Goal: Information Seeking & Learning: Find specific fact

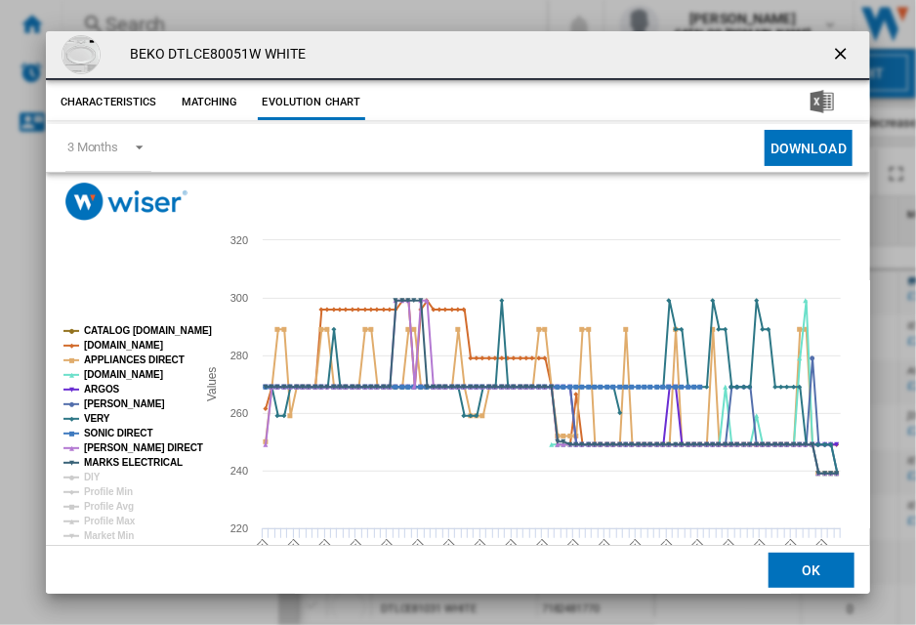
click at [831, 53] on ng-md-icon "getI18NText('BUTTONS.CLOSE_DIALOG')" at bounding box center [842, 55] width 23 height 23
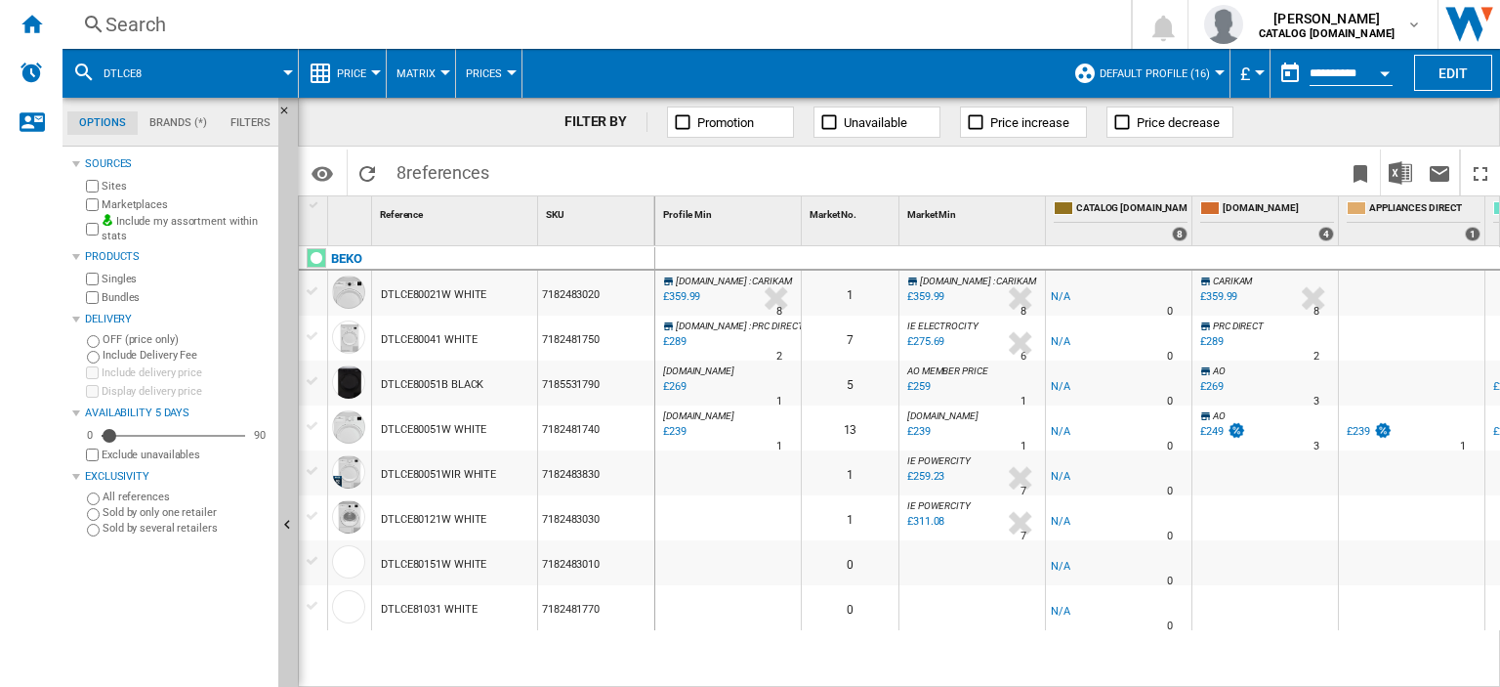
click at [129, 27] on div "Search" at bounding box center [592, 24] width 975 height 27
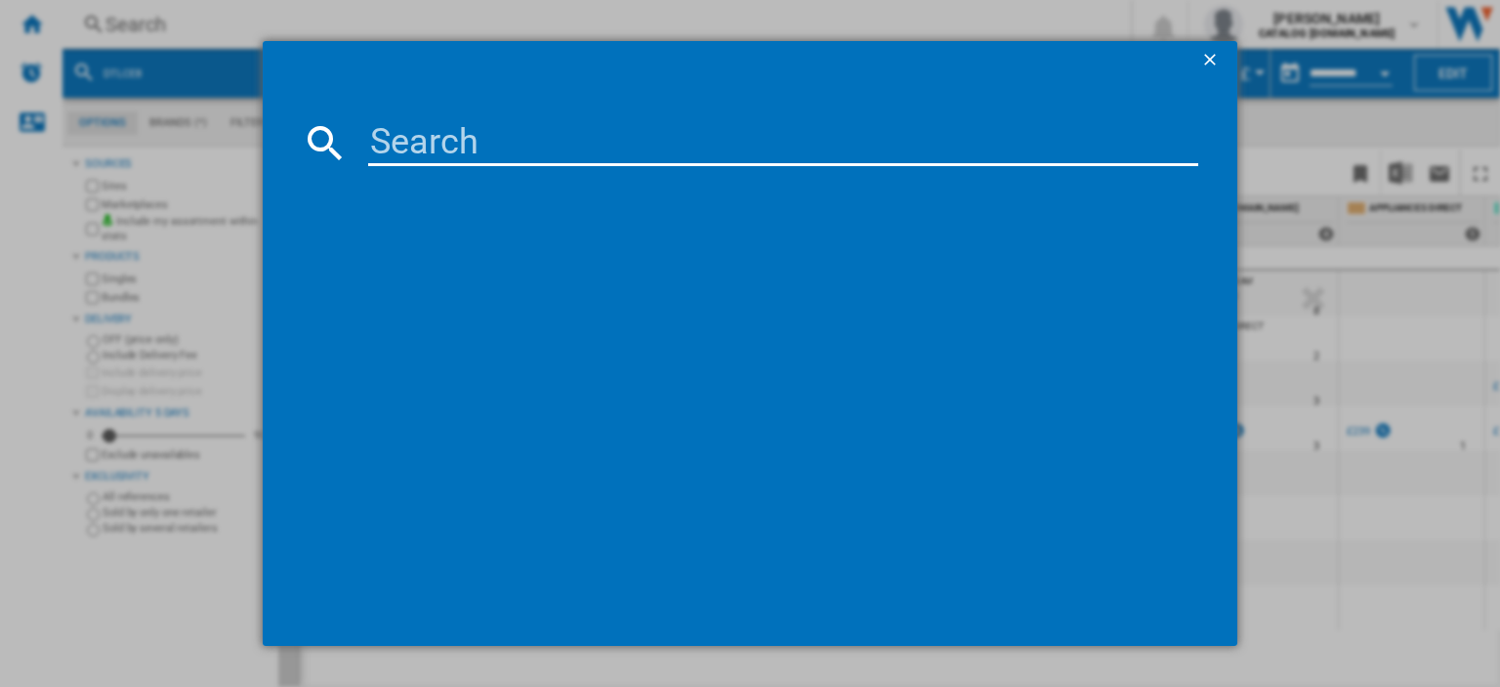
type input "HPG26592xp4uk"
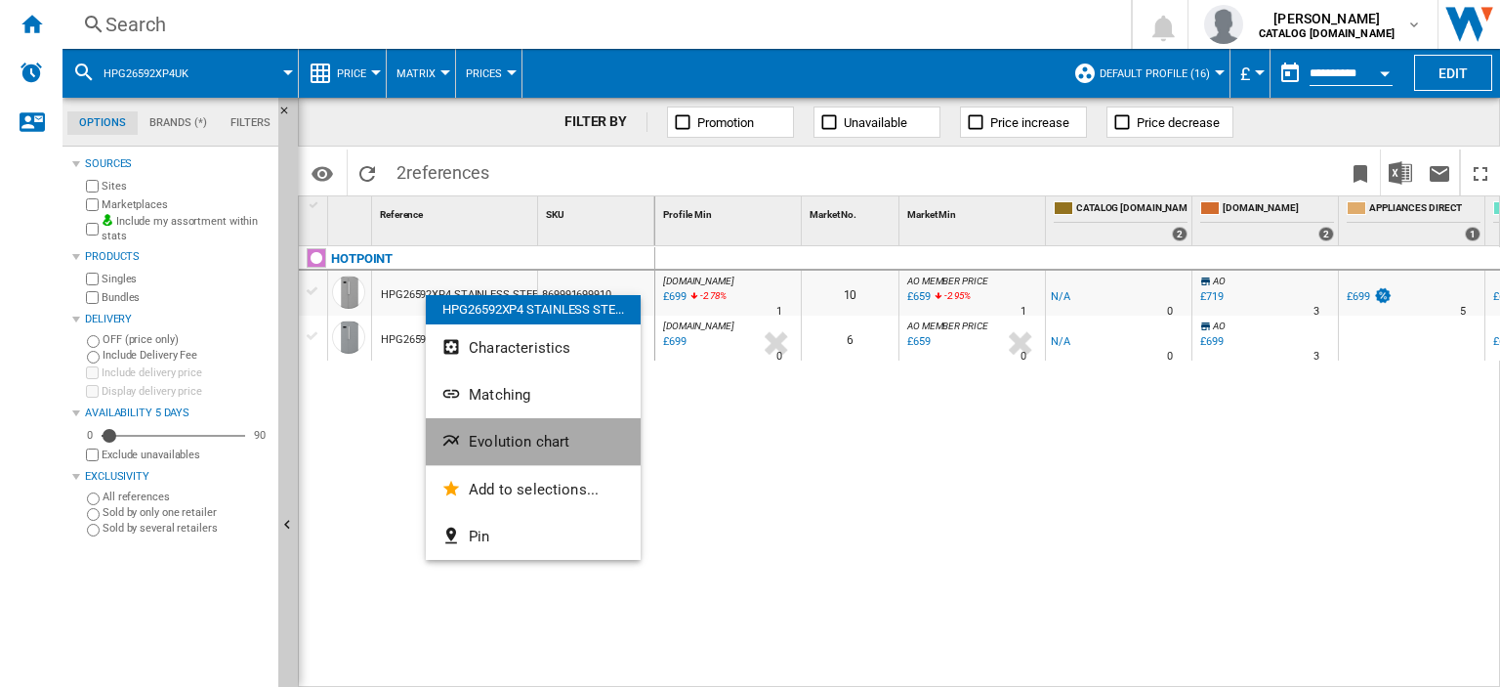
click at [498, 429] on button "Evolution chart" at bounding box center [533, 441] width 215 height 47
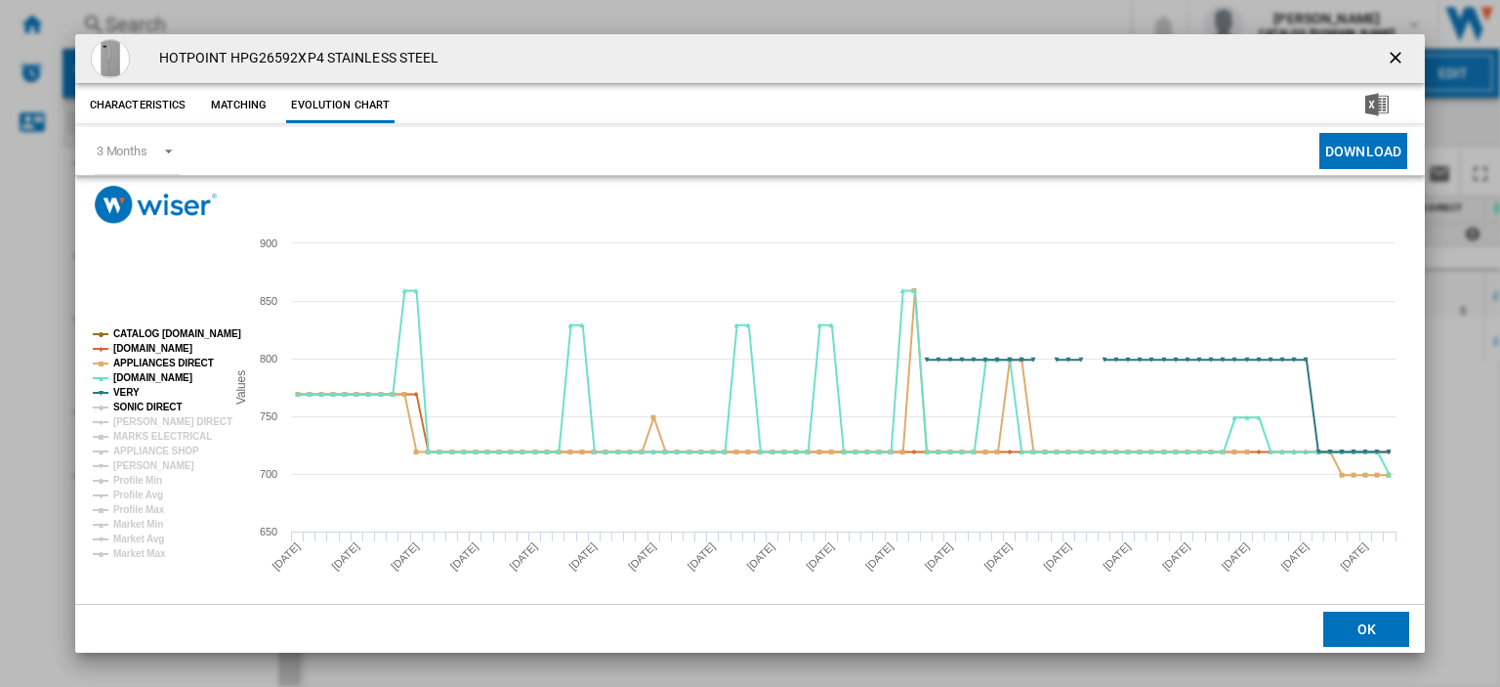
click at [168, 409] on tspan "SONIC DIRECT" at bounding box center [147, 406] width 68 height 11
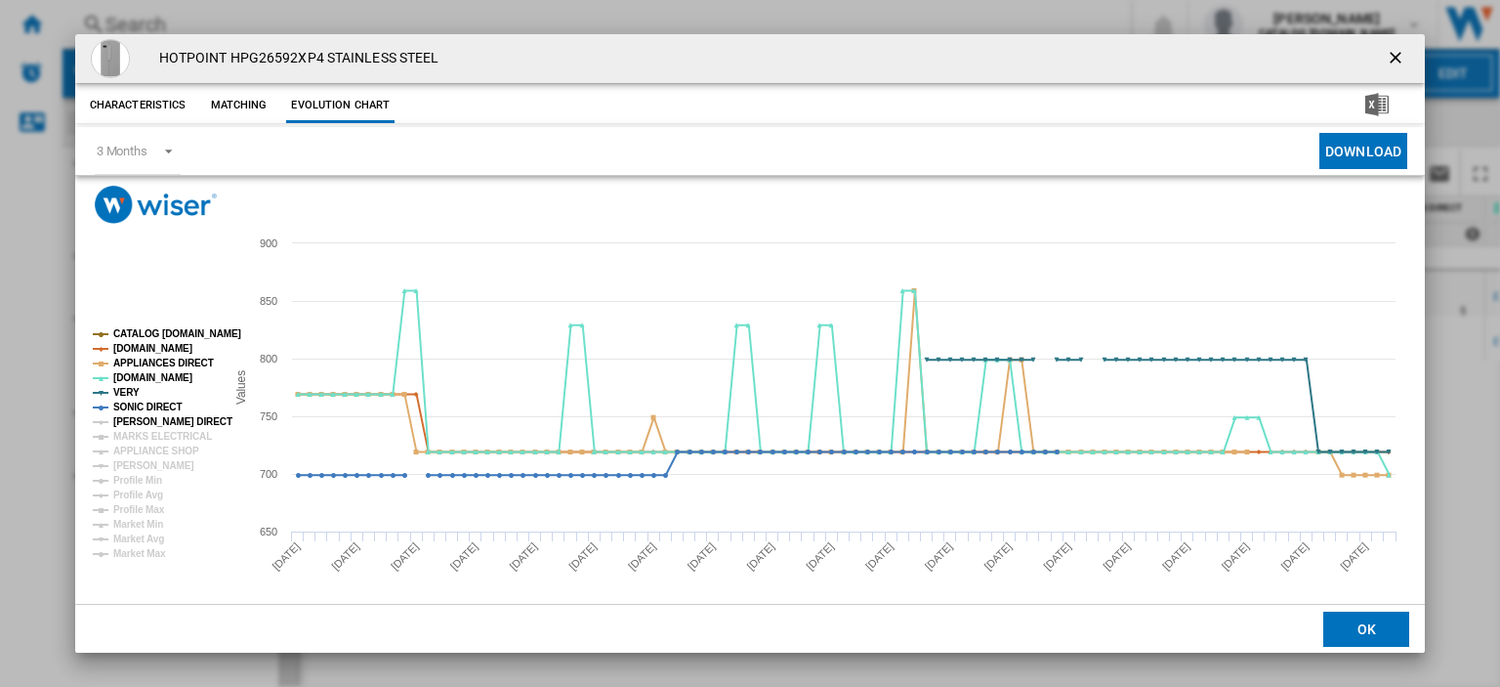
click at [172, 425] on tspan "[PERSON_NAME] DIRECT" at bounding box center [172, 421] width 119 height 11
click at [175, 436] on tspan "MARKS ELECTRICAL" at bounding box center [162, 436] width 99 height 11
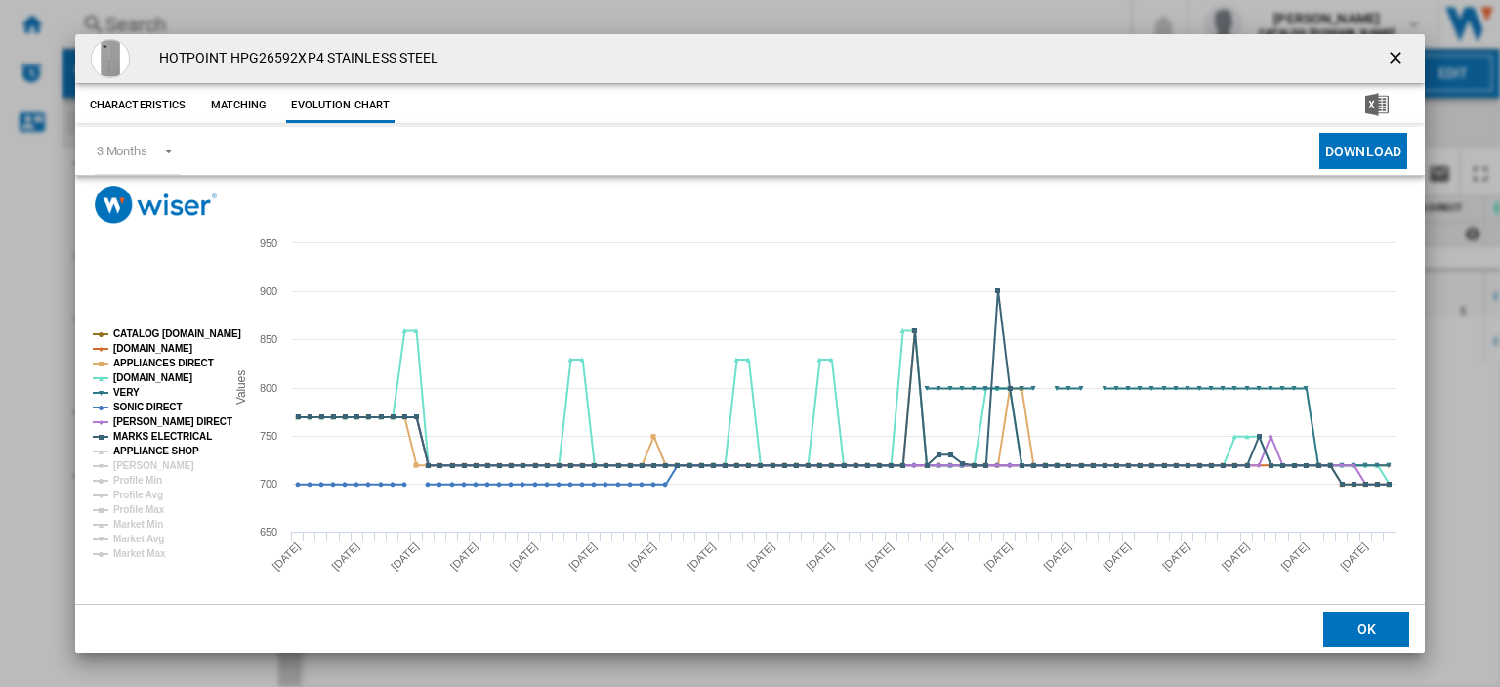
click at [173, 446] on tspan "APPLIANCE SHOP" at bounding box center [156, 450] width 86 height 11
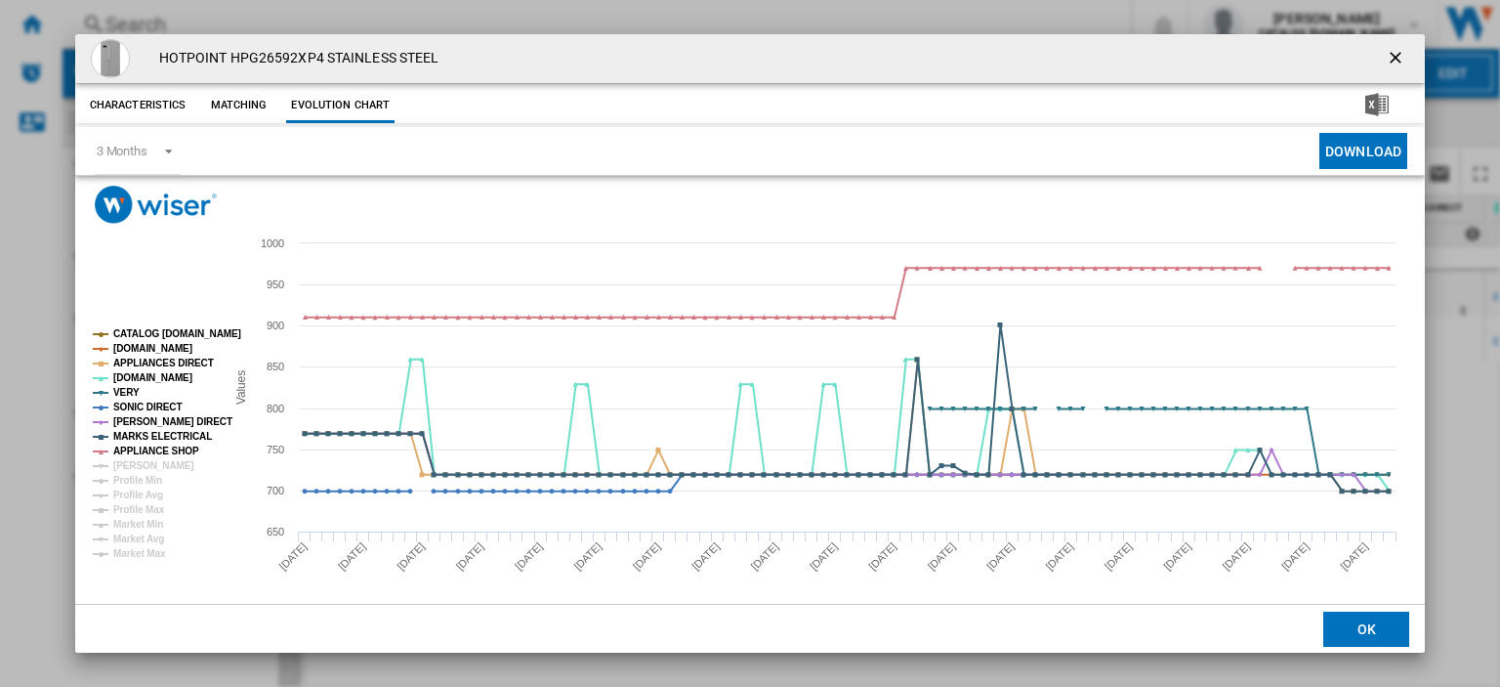
click at [915, 58] on ng-md-icon "getI18NText('BUTTONS.CLOSE_DIALOG')" at bounding box center [1397, 59] width 23 height 23
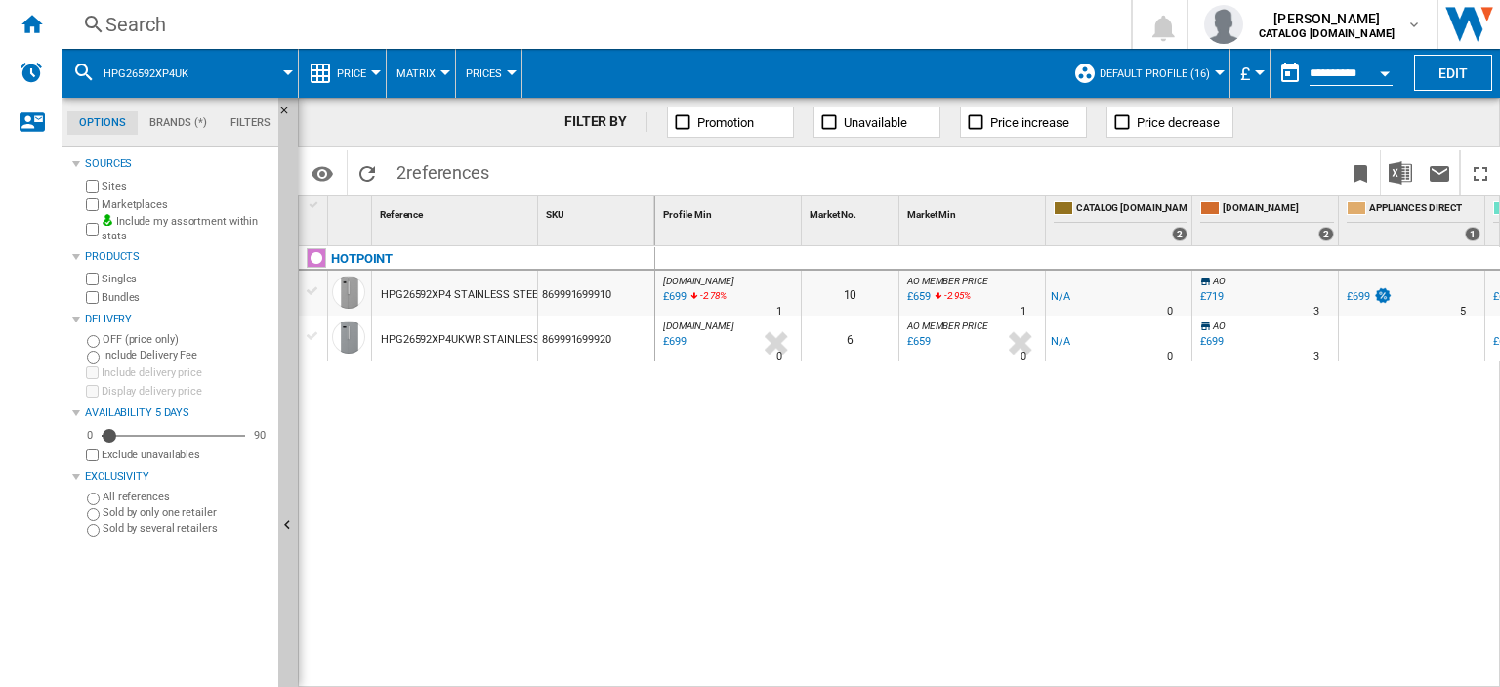
click at [137, 21] on div "Search" at bounding box center [592, 24] width 975 height 27
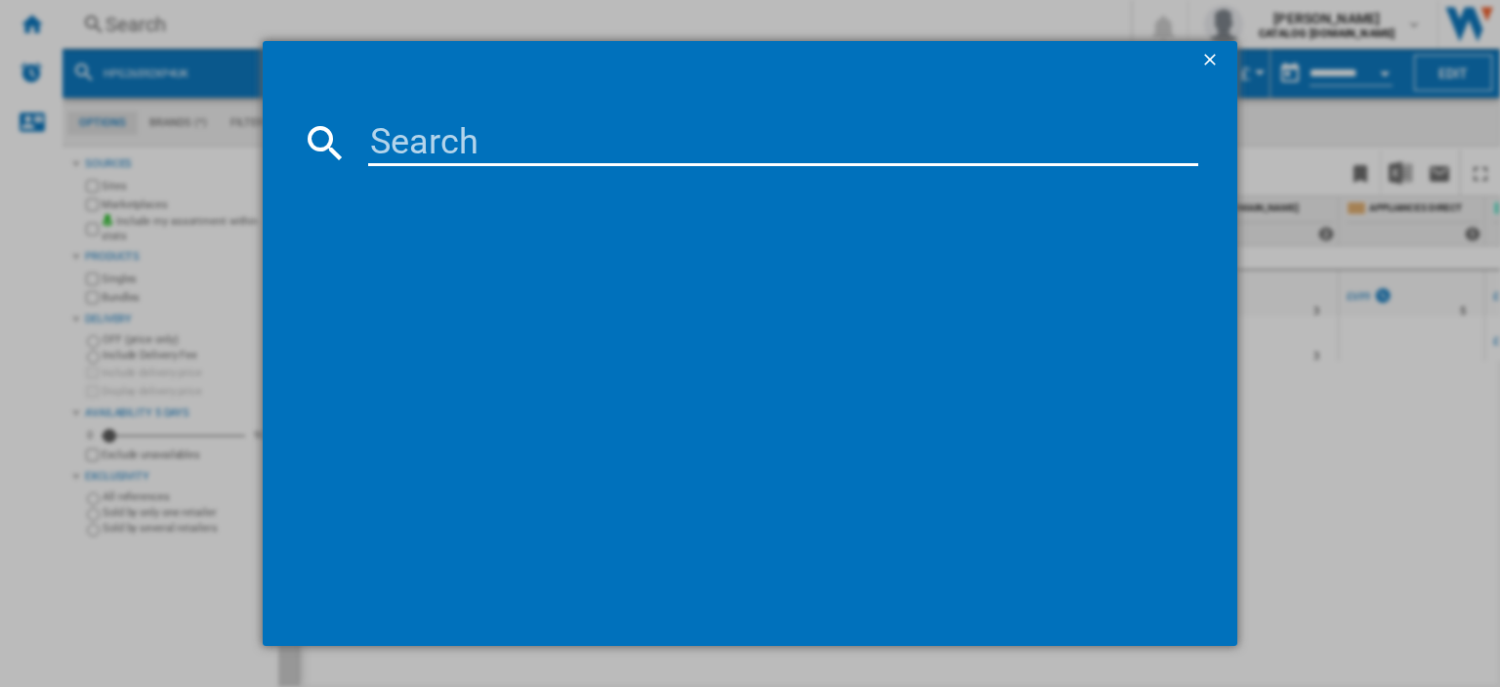
type input "MTWC71252WUK"
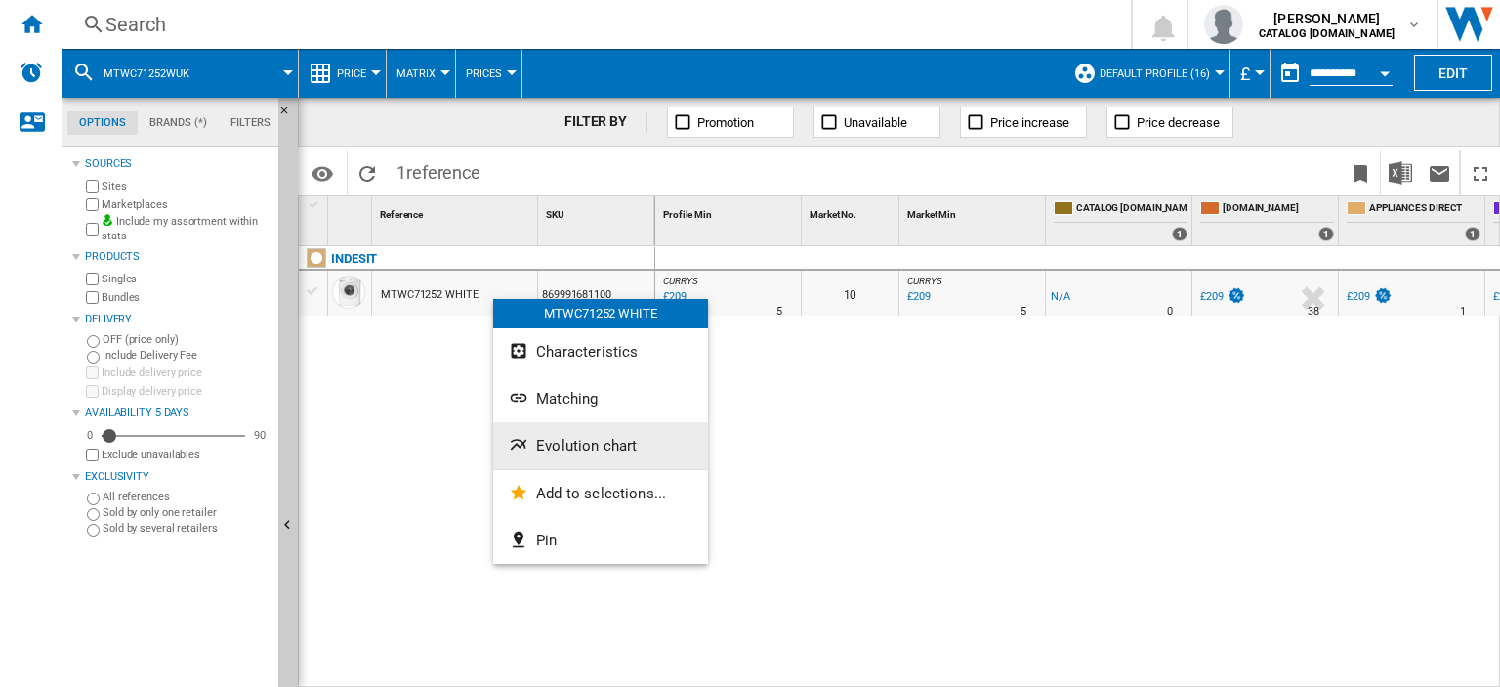
click at [576, 448] on span "Evolution chart" at bounding box center [586, 446] width 101 height 18
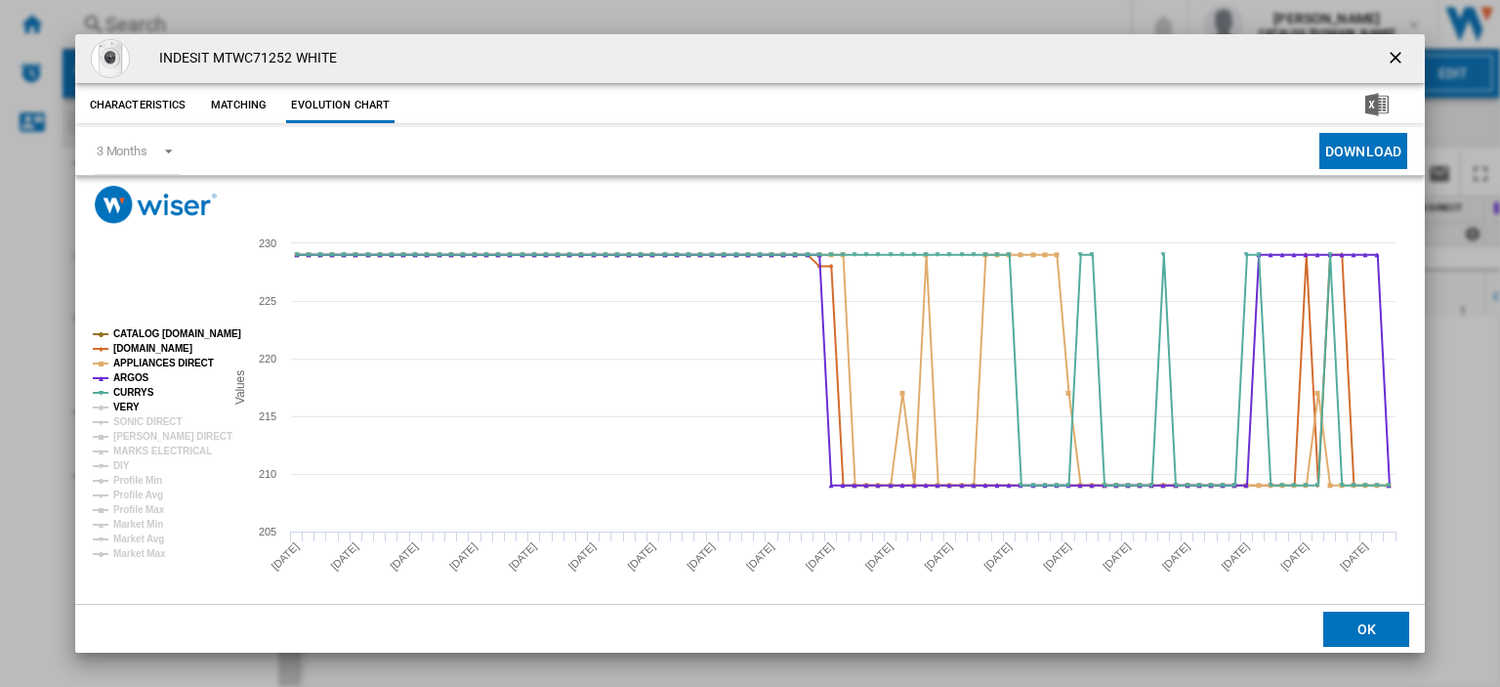
click at [129, 402] on tspan "VERY" at bounding box center [126, 406] width 26 height 11
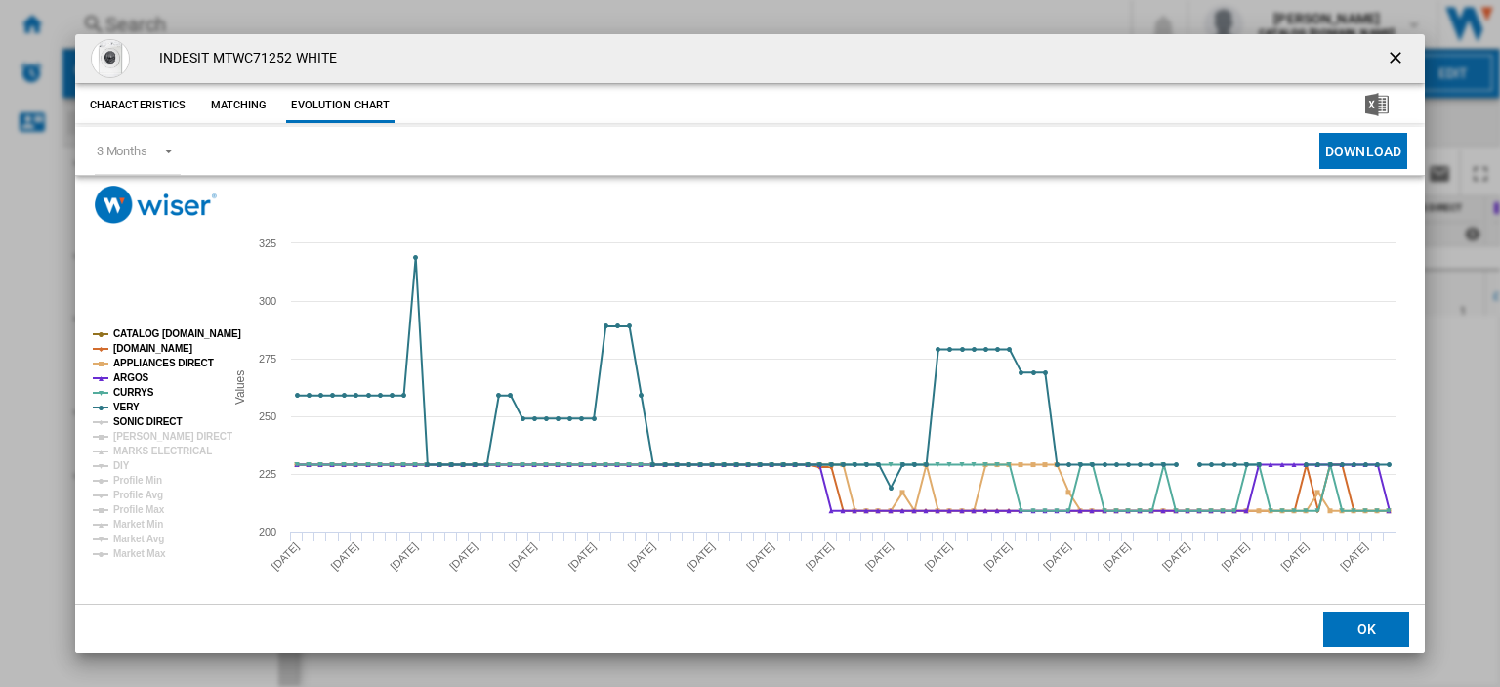
click at [134, 420] on tspan "SONIC DIRECT" at bounding box center [147, 421] width 68 height 11
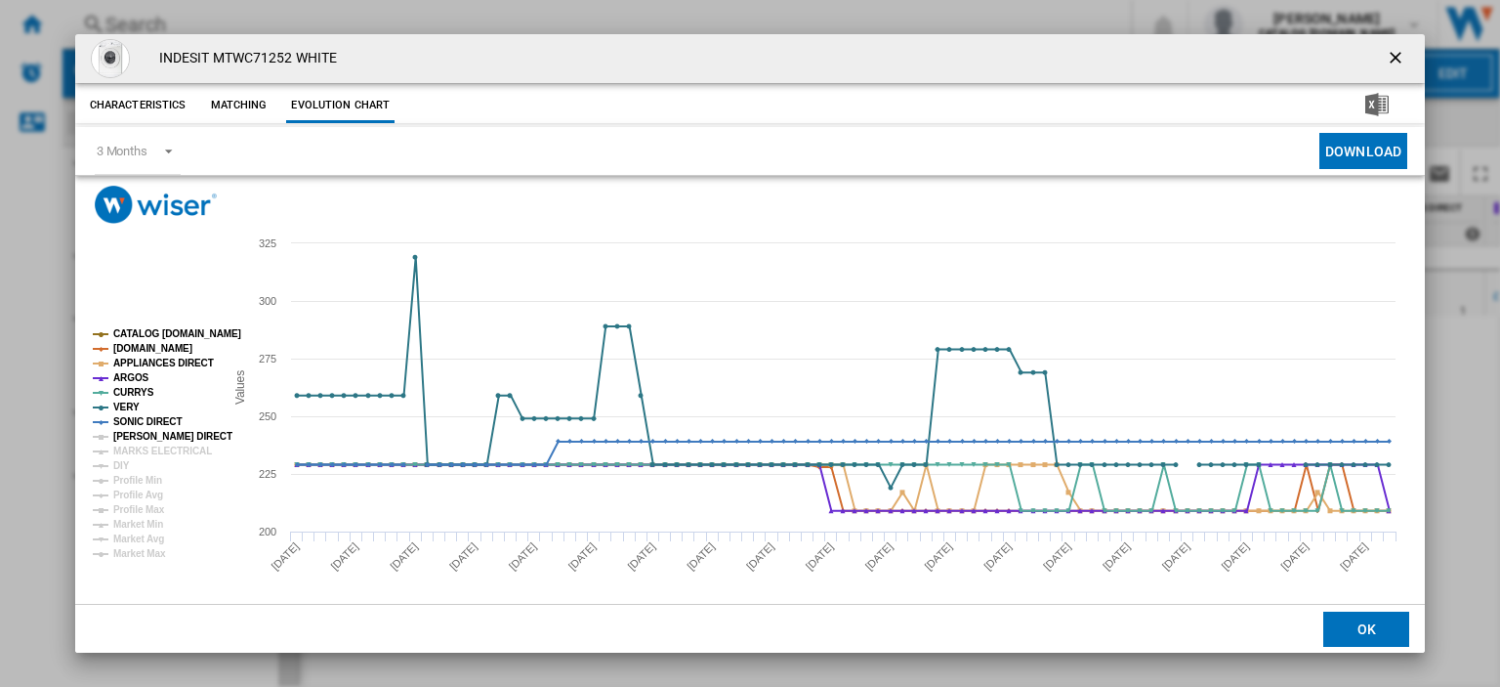
click at [133, 434] on tspan "[PERSON_NAME] DIRECT" at bounding box center [172, 436] width 119 height 11
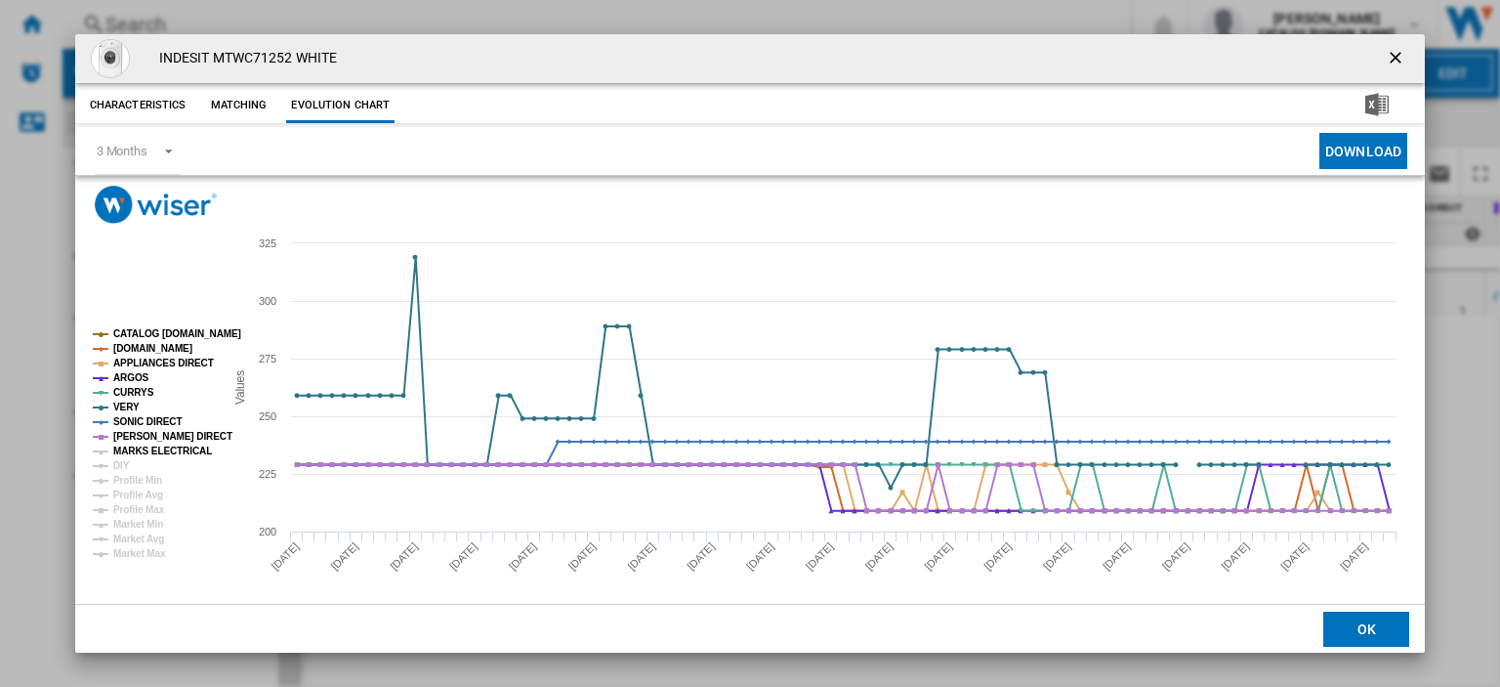
click at [133, 453] on tspan "MARKS ELECTRICAL" at bounding box center [162, 450] width 99 height 11
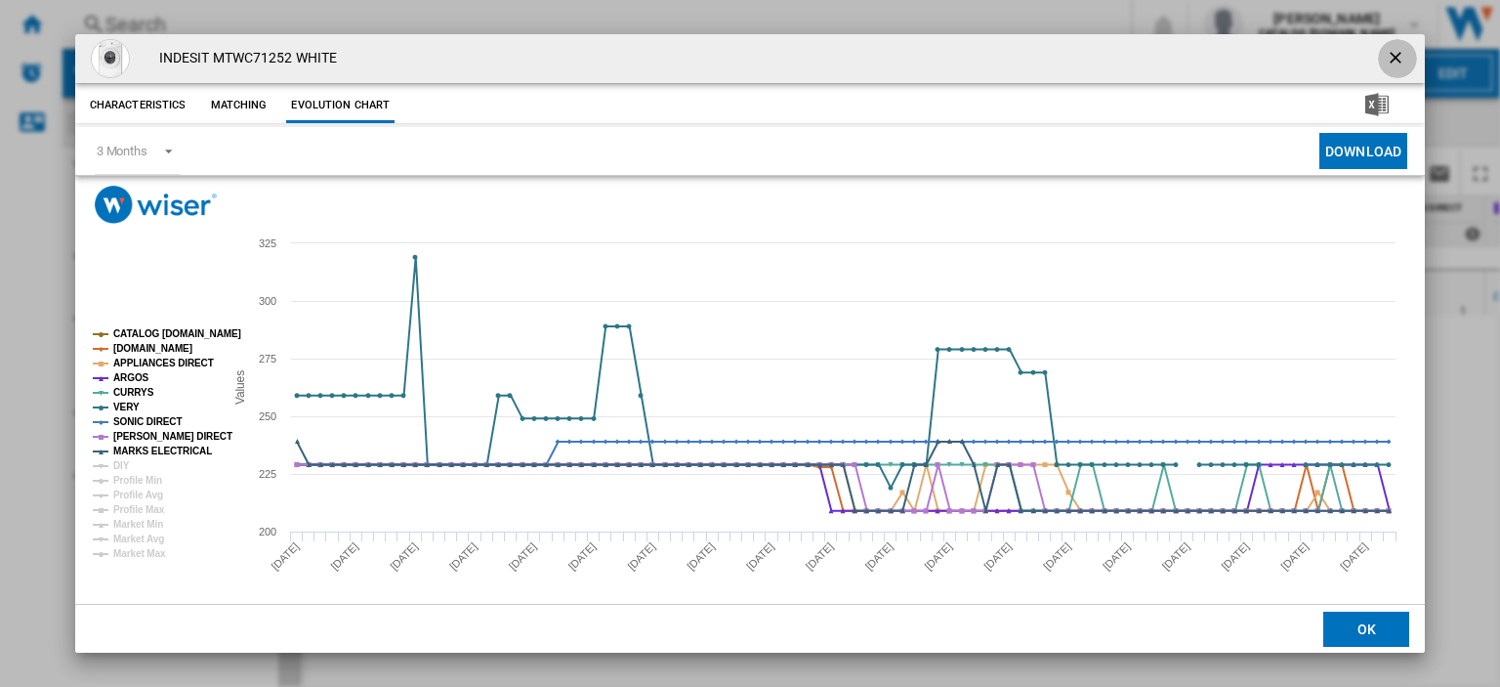
click at [915, 53] on ng-md-icon "getI18NText('BUTTONS.CLOSE_DIALOG')" at bounding box center [1397, 59] width 23 height 23
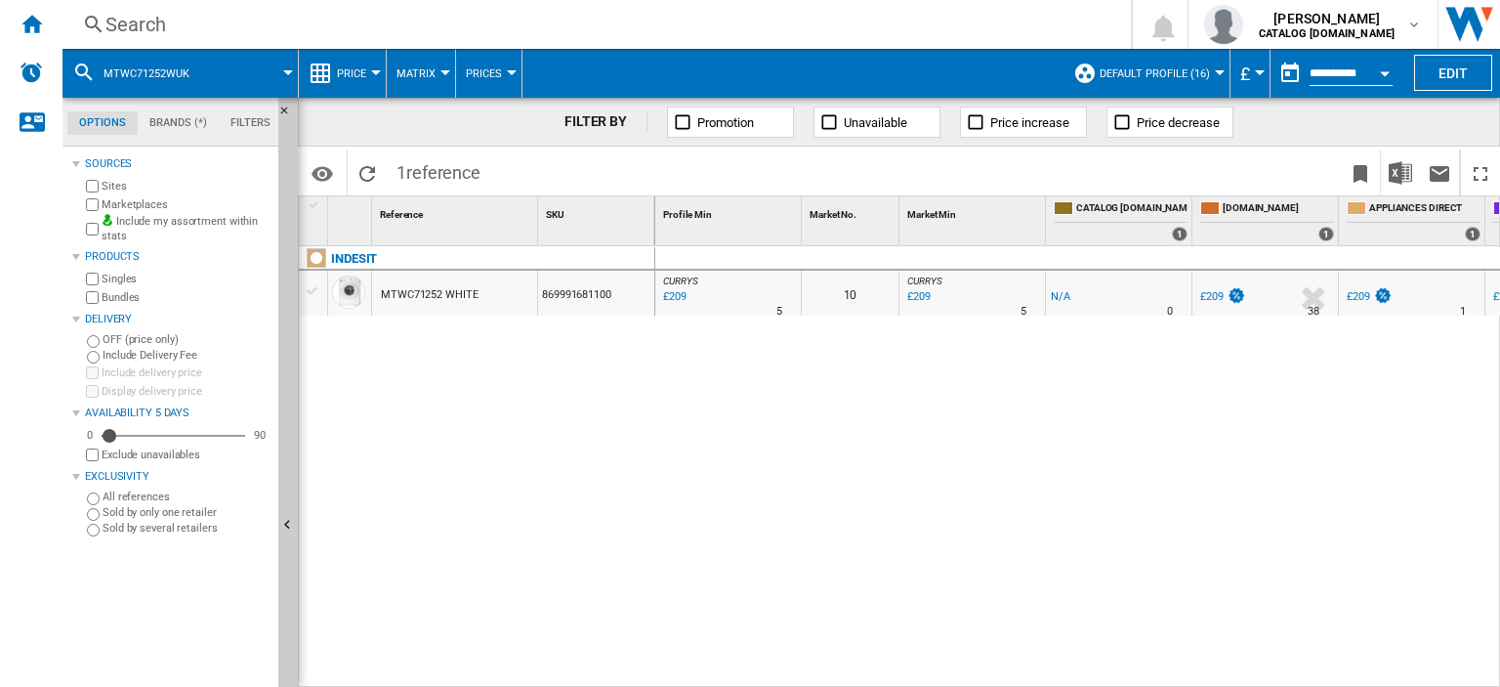
click at [129, 25] on div "Search" at bounding box center [592, 24] width 975 height 27
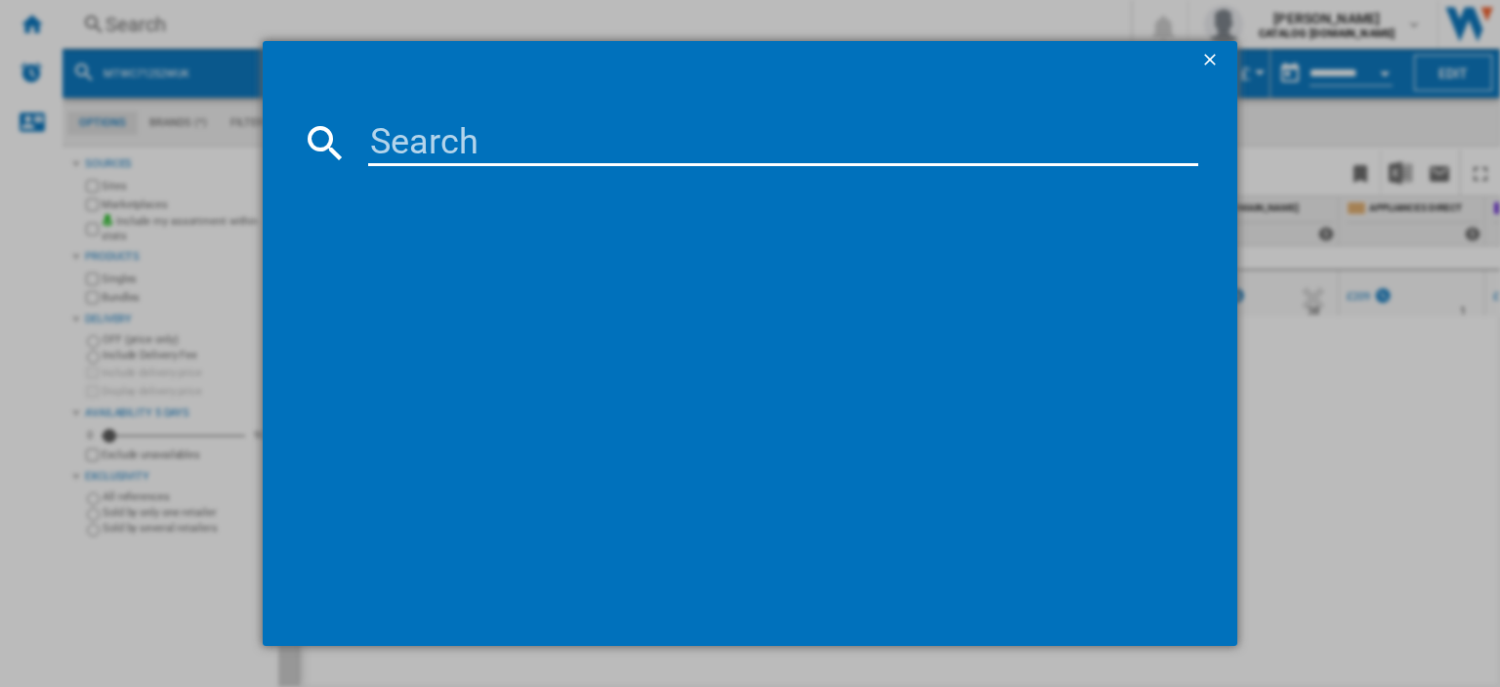
type input "BBIF22300B"
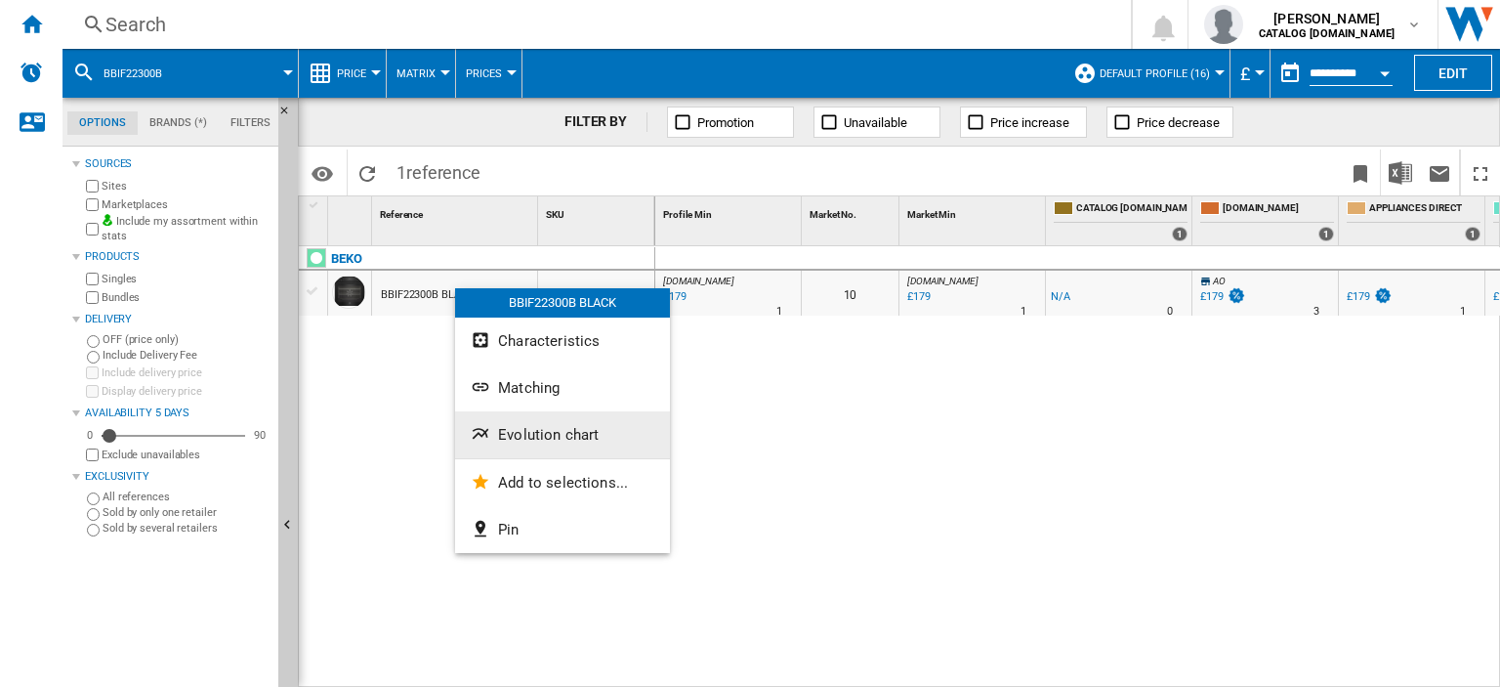
click at [531, 444] on button "Evolution chart" at bounding box center [562, 434] width 215 height 47
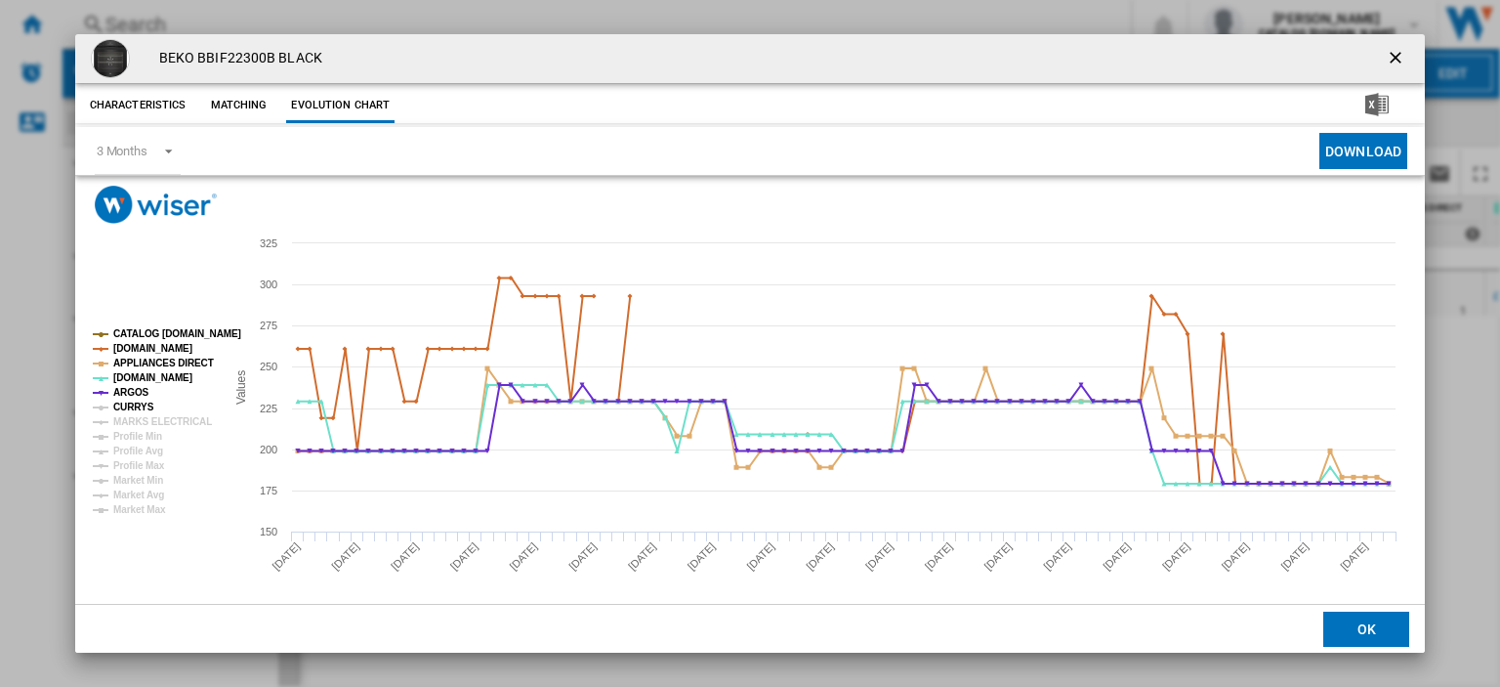
click at [130, 405] on tspan "CURRYS" at bounding box center [133, 406] width 41 height 11
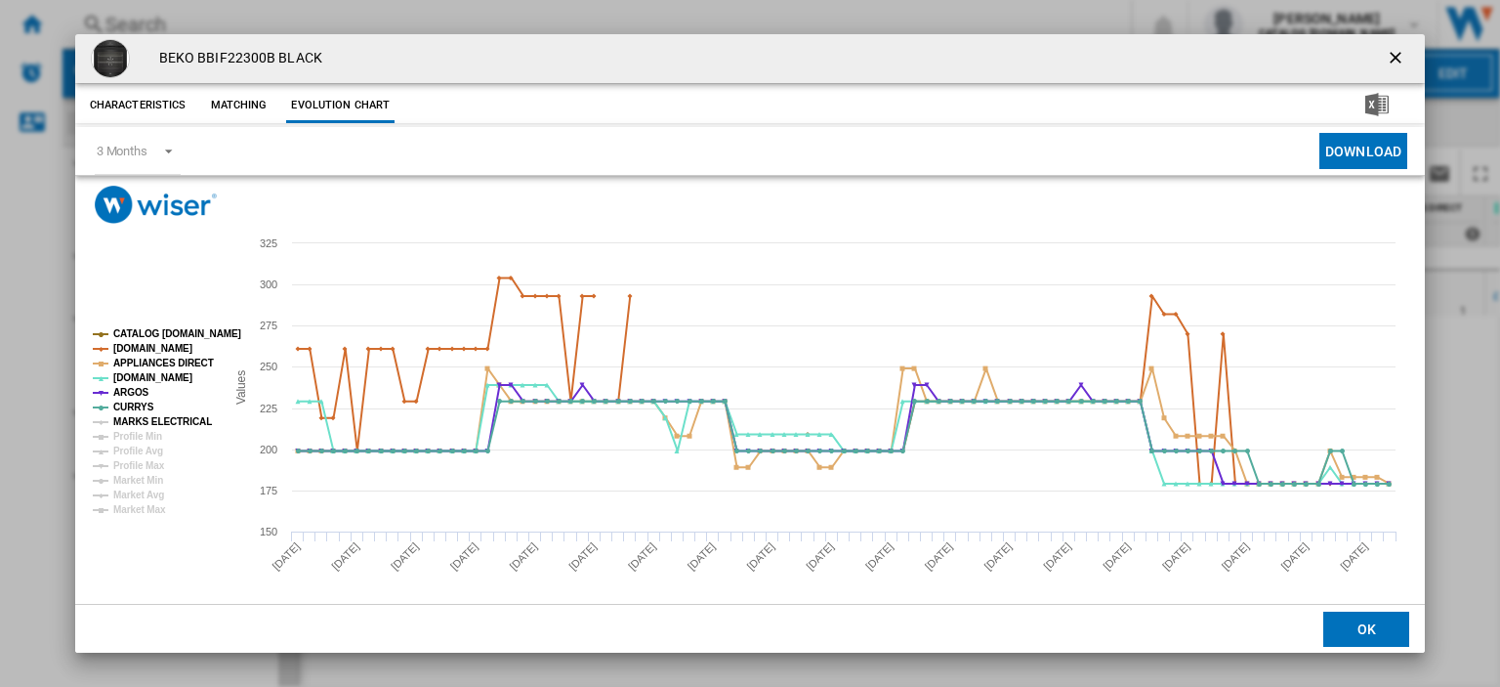
click at [130, 423] on tspan "MARKS ELECTRICAL" at bounding box center [162, 421] width 99 height 11
click at [915, 55] on ng-md-icon "getI18NText('BUTTONS.CLOSE_DIALOG')" at bounding box center [1397, 59] width 23 height 23
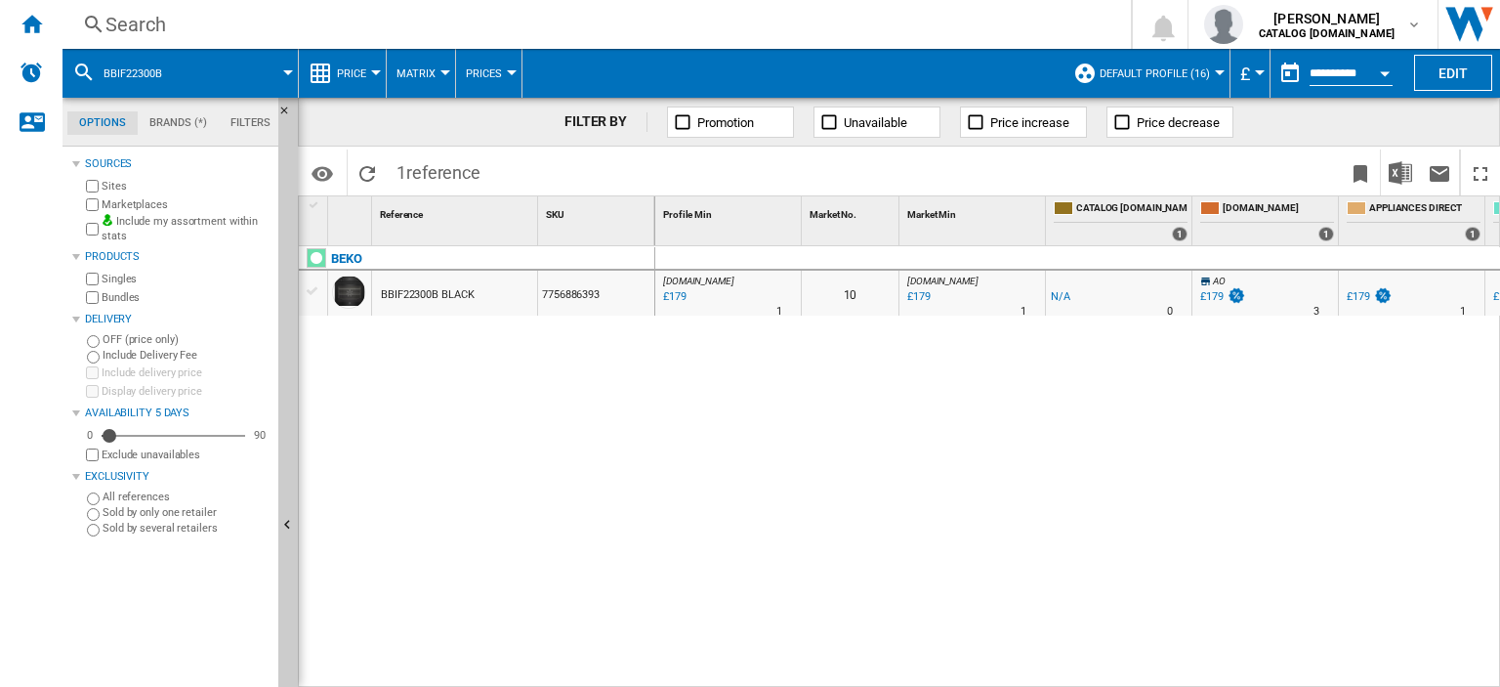
click at [149, 27] on div "Search" at bounding box center [592, 24] width 975 height 27
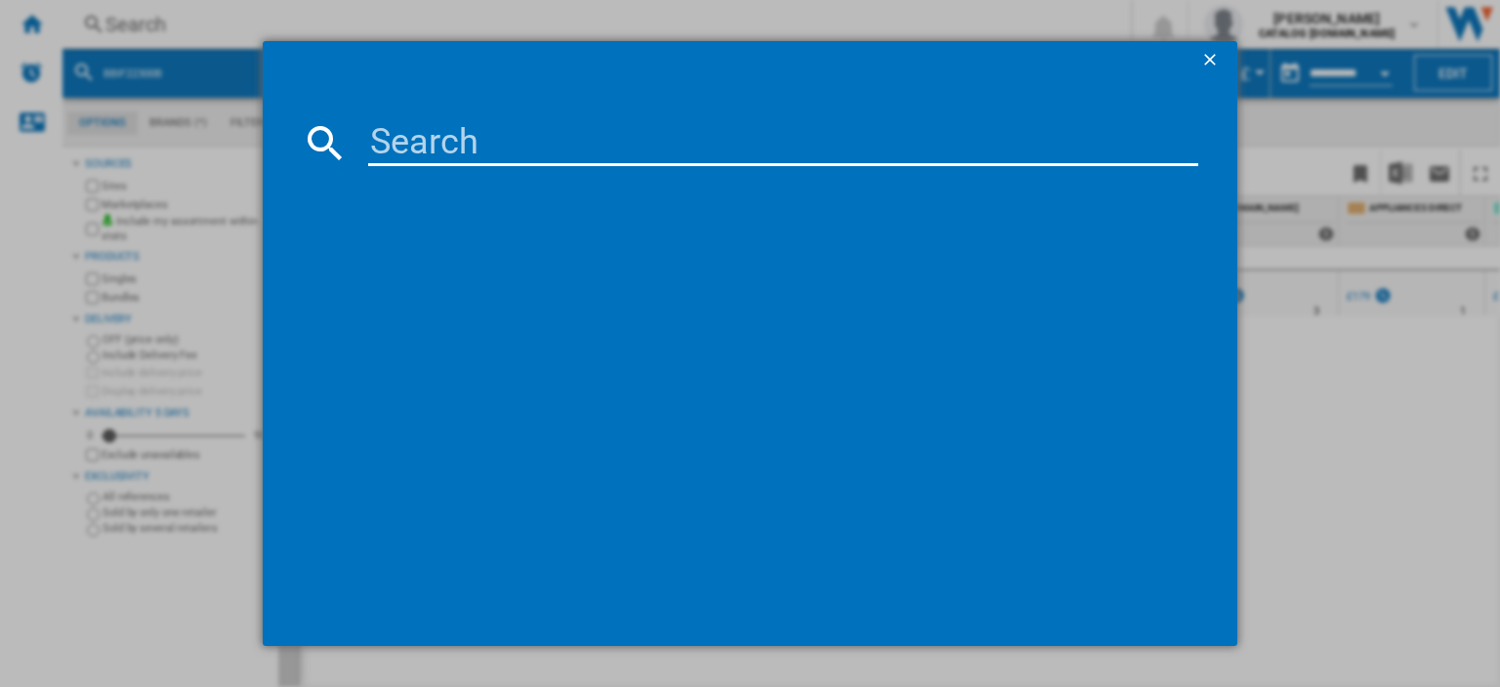
type input "UR4584W"
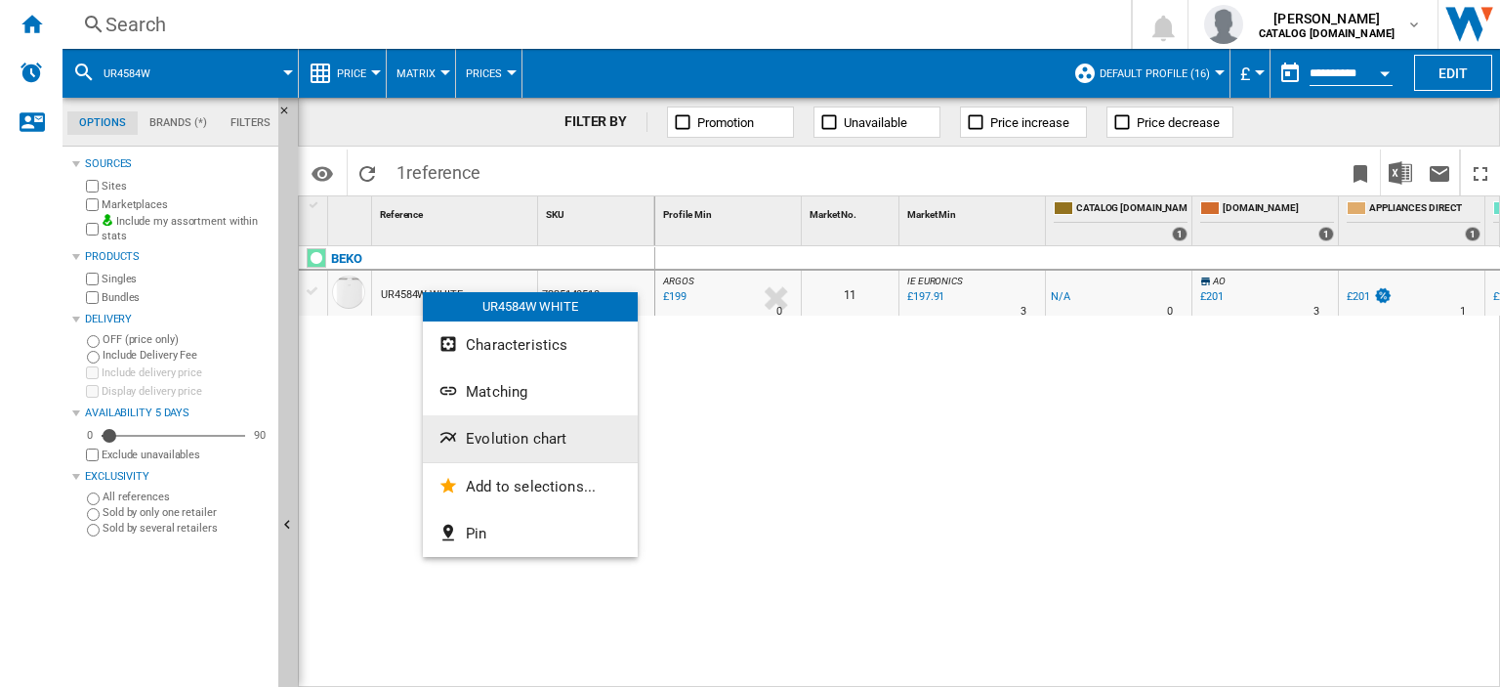
click at [491, 438] on span "Evolution chart" at bounding box center [516, 439] width 101 height 18
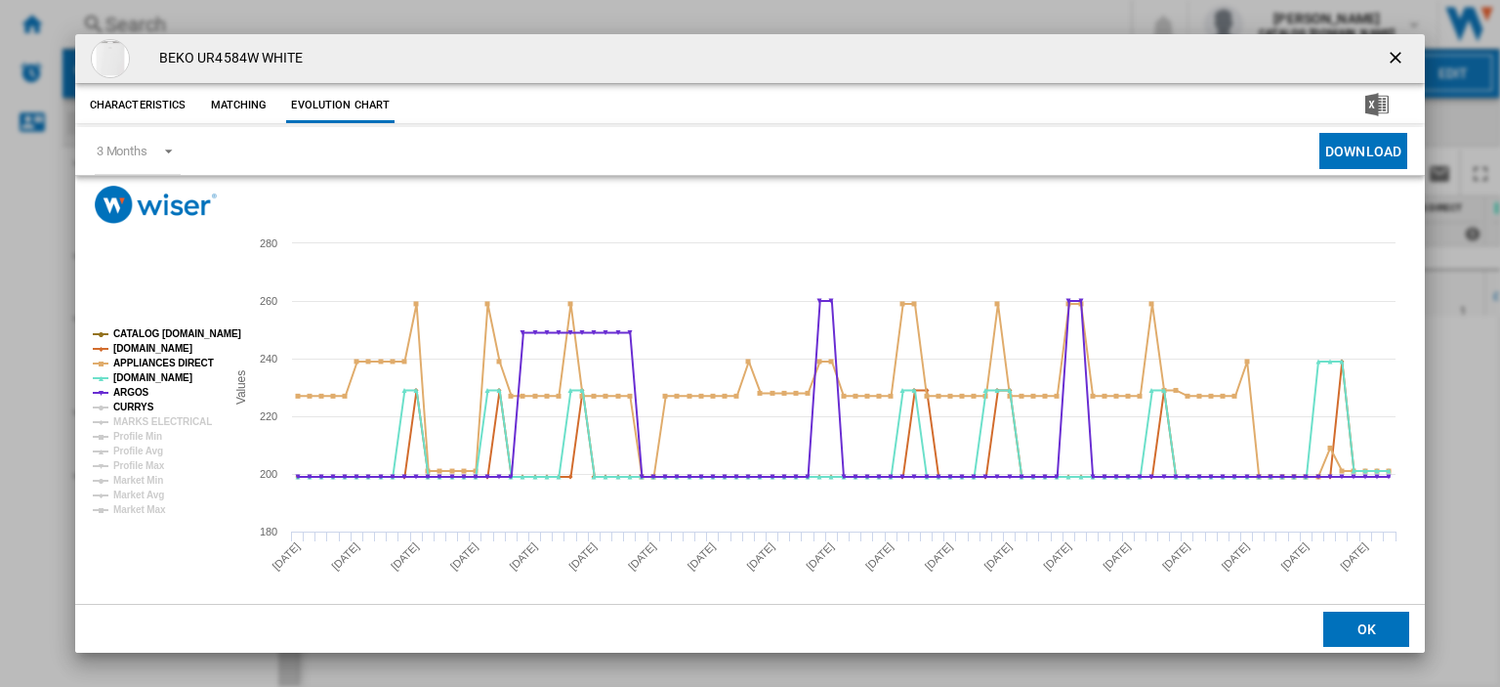
click at [138, 405] on tspan "CURRYS" at bounding box center [133, 406] width 41 height 11
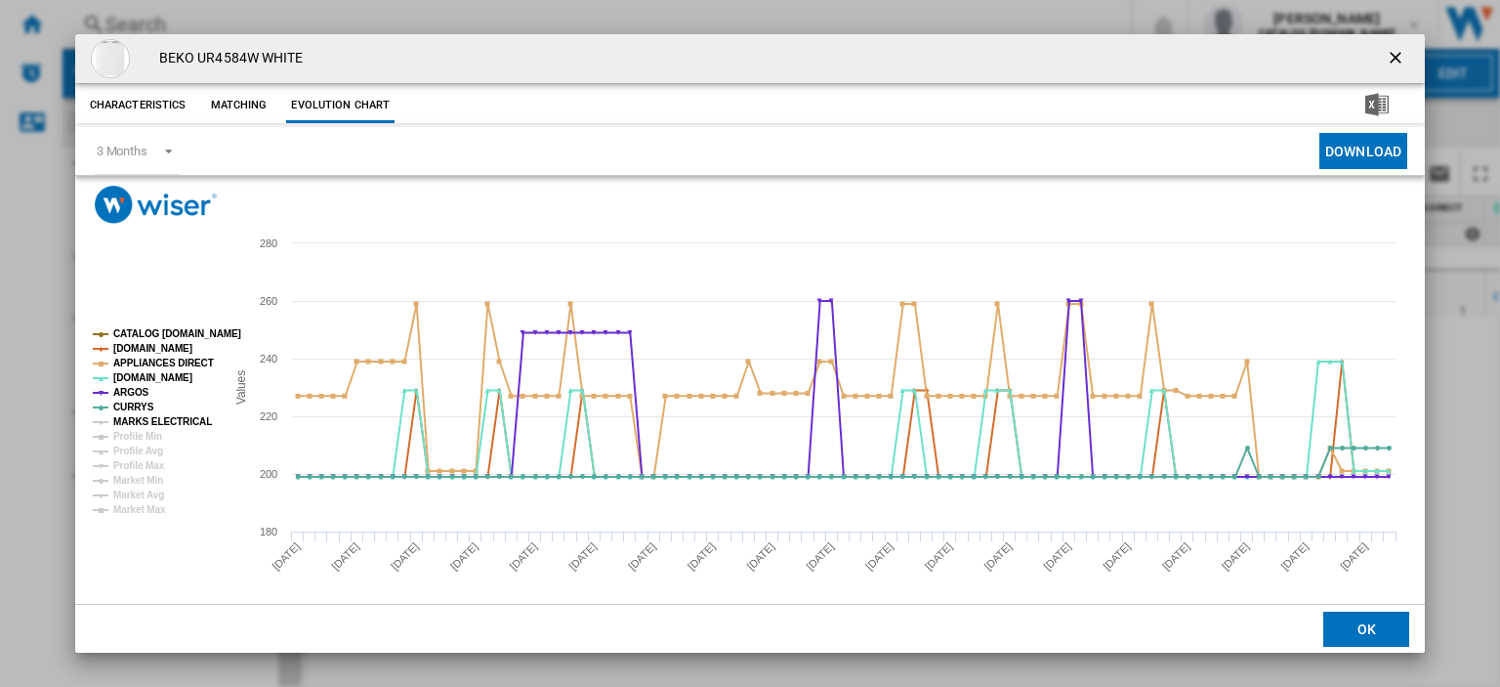
click at [136, 420] on tspan "MARKS ELECTRICAL" at bounding box center [162, 421] width 99 height 11
